Goal: Find specific page/section: Locate item on page

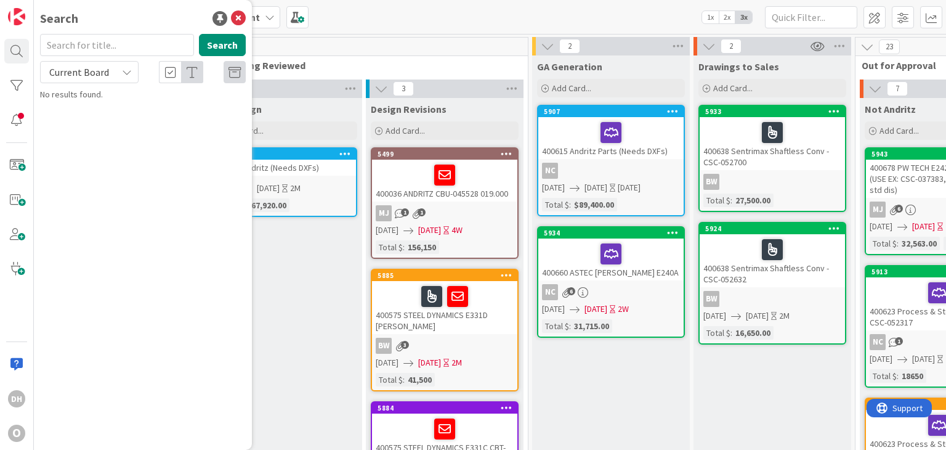
scroll to position [62, 373]
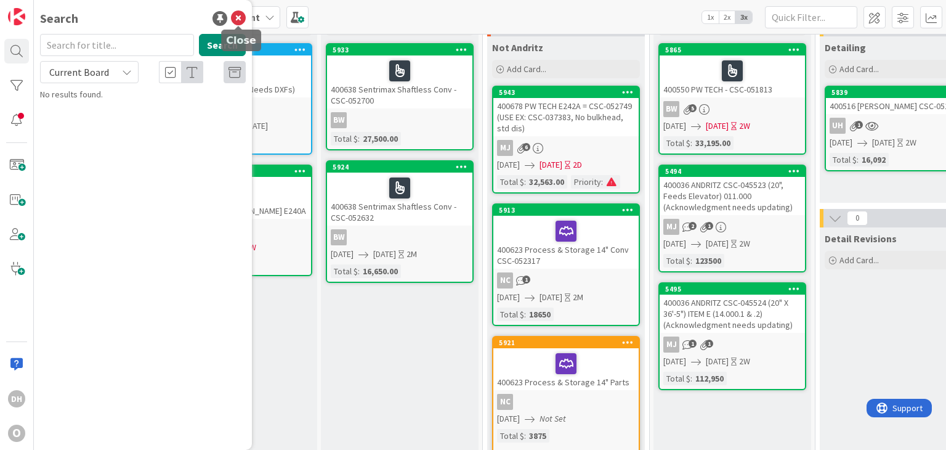
click at [240, 15] on icon at bounding box center [238, 18] width 15 height 15
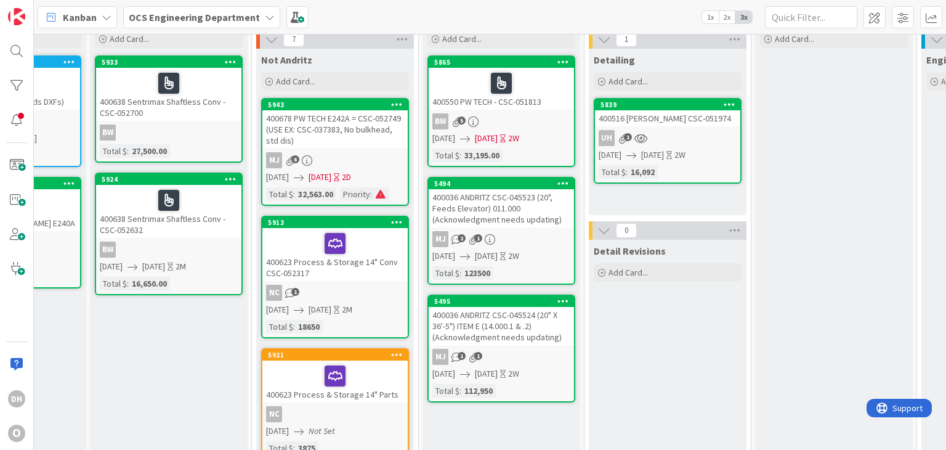
scroll to position [0, 604]
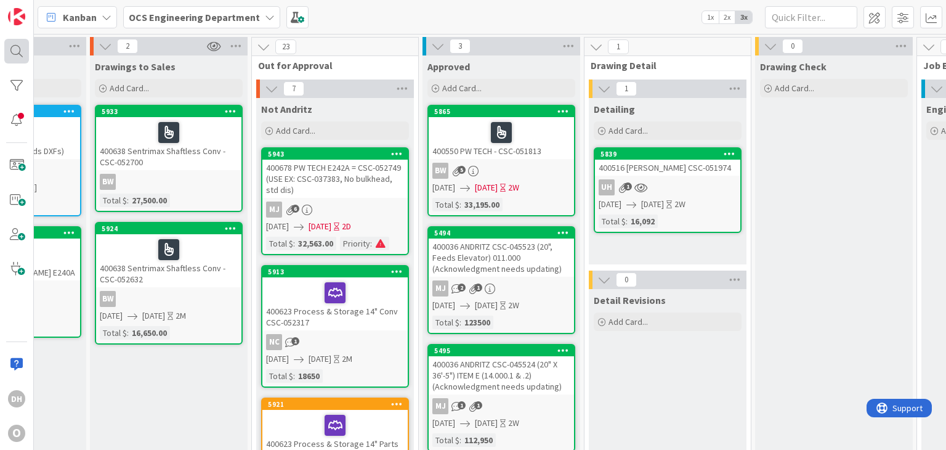
drag, startPoint x: 32, startPoint y: 55, endPoint x: 5, endPoint y: 47, distance: 28.4
click at [32, 55] on div "DH O" at bounding box center [17, 225] width 34 height 450
click at [5, 47] on div at bounding box center [16, 51] width 25 height 25
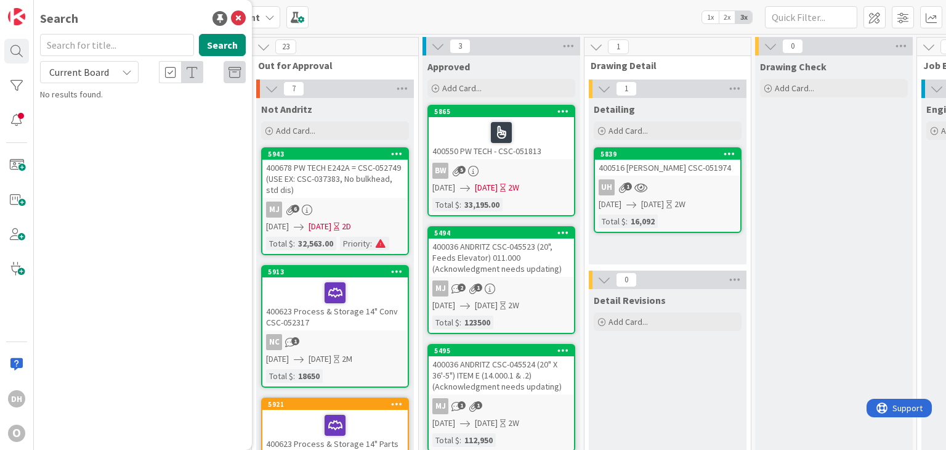
click at [100, 43] on input "text" at bounding box center [117, 45] width 154 height 22
type input "400478"
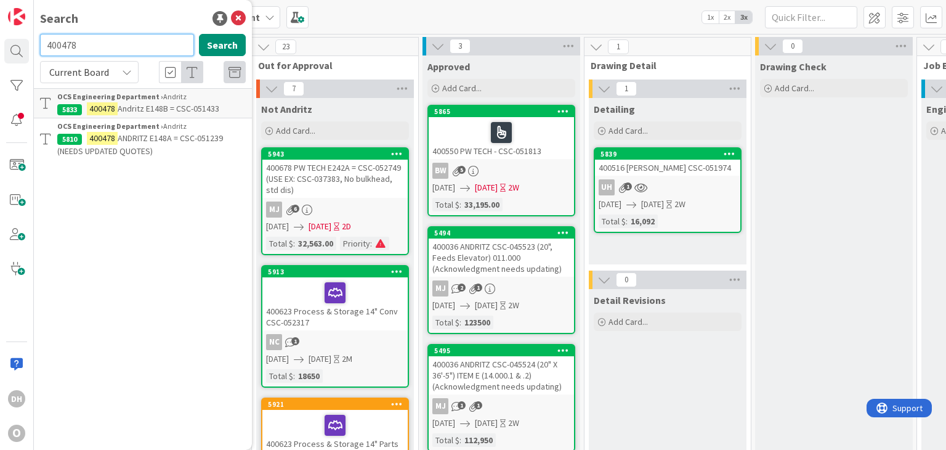
drag, startPoint x: 79, startPoint y: 47, endPoint x: -8, endPoint y: 32, distance: 88.2
click at [0, 32] on html "DH O Search 400478 Search Current Board OCS Engineering Department › Andritz 58…" at bounding box center [473, 225] width 946 height 450
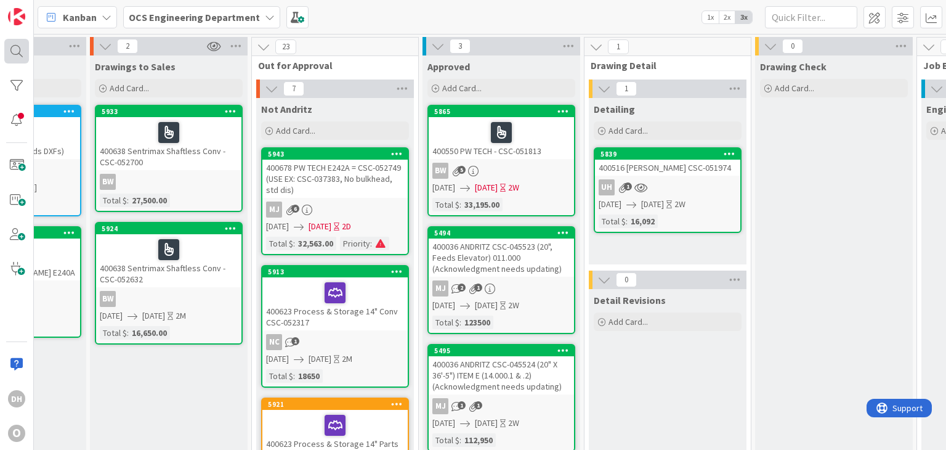
click at [28, 57] on div "DH O" at bounding box center [17, 225] width 34 height 450
click at [15, 64] on div "DH O" at bounding box center [17, 225] width 34 height 450
click at [18, 54] on div at bounding box center [16, 51] width 25 height 25
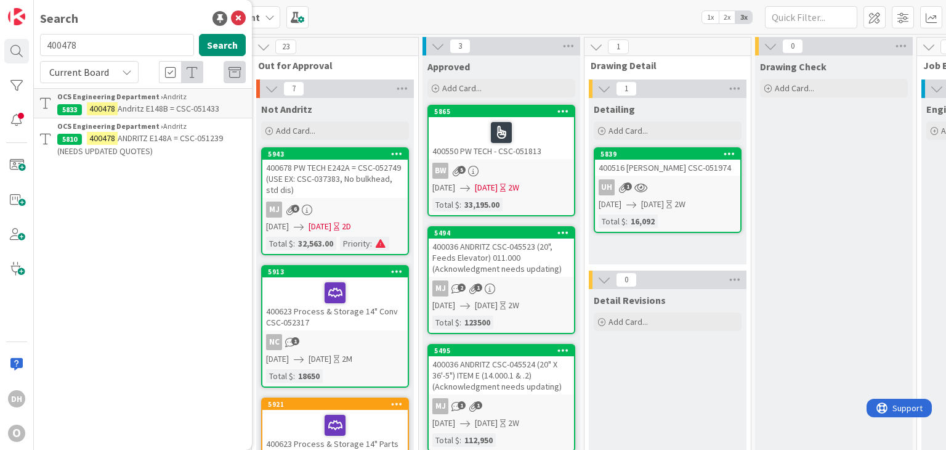
click at [105, 49] on input "400478" at bounding box center [117, 45] width 154 height 22
click at [110, 39] on input "400483" at bounding box center [117, 45] width 154 height 22
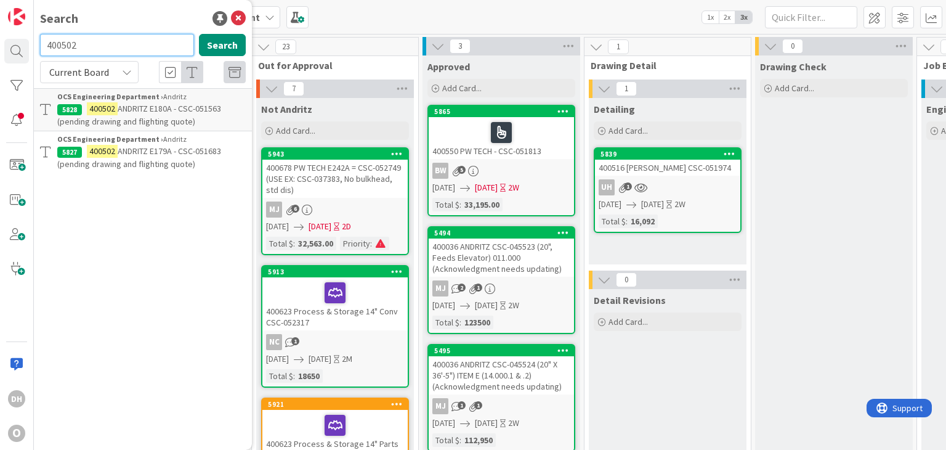
click at [110, 40] on input "400502" at bounding box center [117, 45] width 154 height 22
type input "400615"
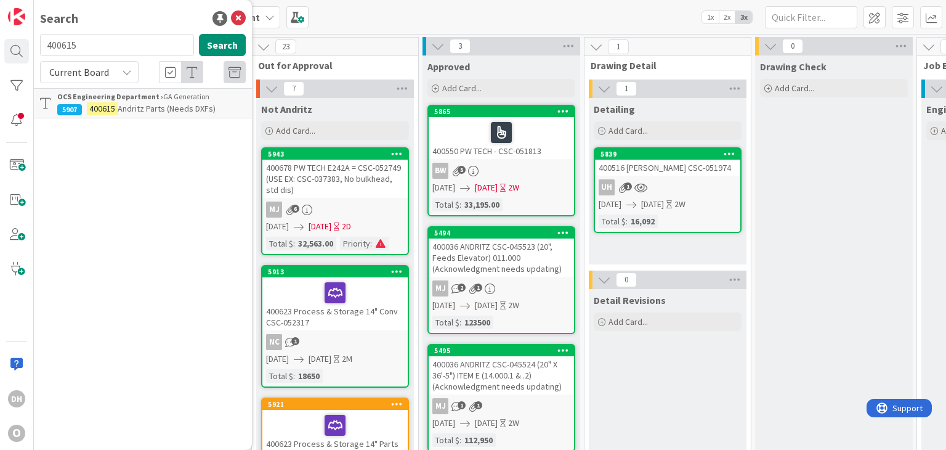
click at [238, 20] on icon at bounding box center [238, 18] width 15 height 15
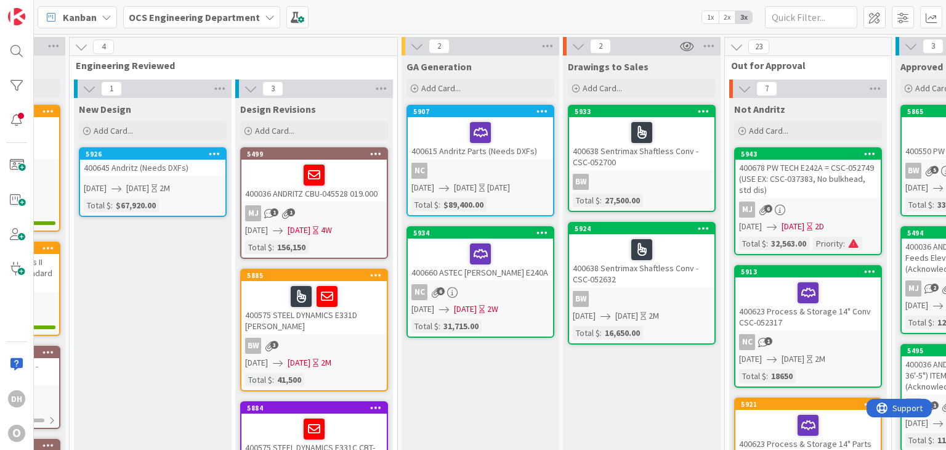
scroll to position [0, 127]
